Goal: Transaction & Acquisition: Purchase product/service

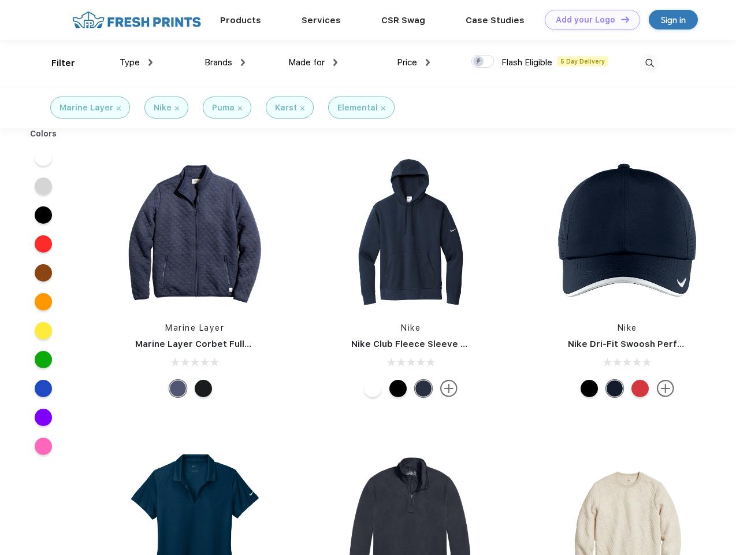
scroll to position [1, 0]
click at [588, 20] on link "Add your Logo Design Tool" at bounding box center [592, 20] width 95 height 20
click at [0, 0] on div "Design Tool" at bounding box center [0, 0] width 0 height 0
click at [620, 19] on link "Add your Logo Design Tool" at bounding box center [592, 20] width 95 height 20
click at [55, 63] on div "Filter" at bounding box center [63, 63] width 24 height 13
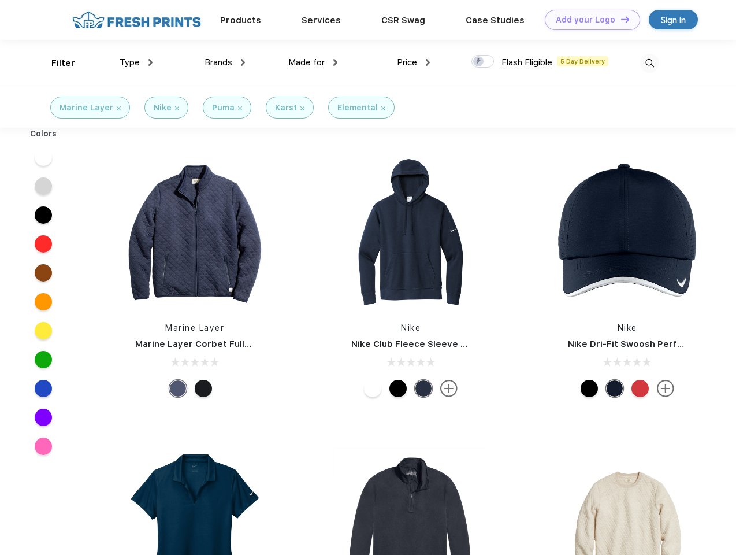
click at [136, 62] on span "Type" at bounding box center [130, 62] width 20 height 10
click at [225, 62] on span "Brands" at bounding box center [219, 62] width 28 height 10
click at [313, 62] on span "Made for" at bounding box center [306, 62] width 36 height 10
click at [414, 62] on span "Price" at bounding box center [407, 62] width 20 height 10
click at [483, 62] on div at bounding box center [482, 61] width 23 height 13
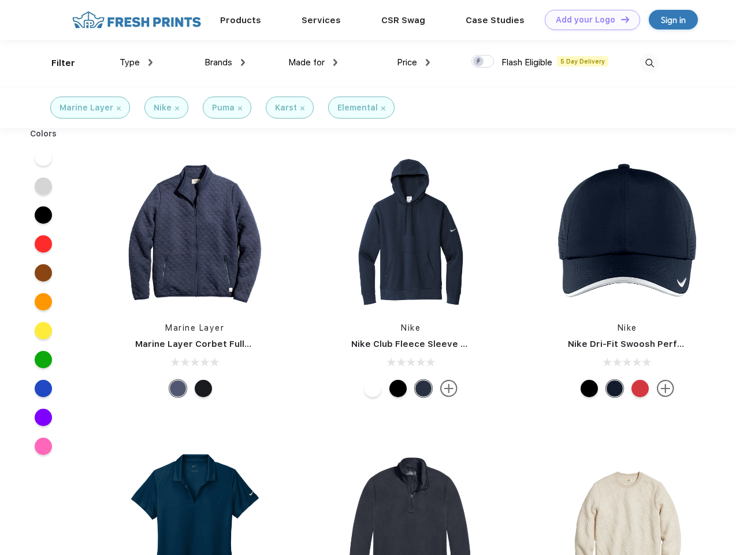
click at [479, 62] on input "checkbox" at bounding box center [475, 58] width 8 height 8
click at [649, 63] on img at bounding box center [649, 63] width 19 height 19
